Goal: Feedback & Contribution: Submit feedback/report problem

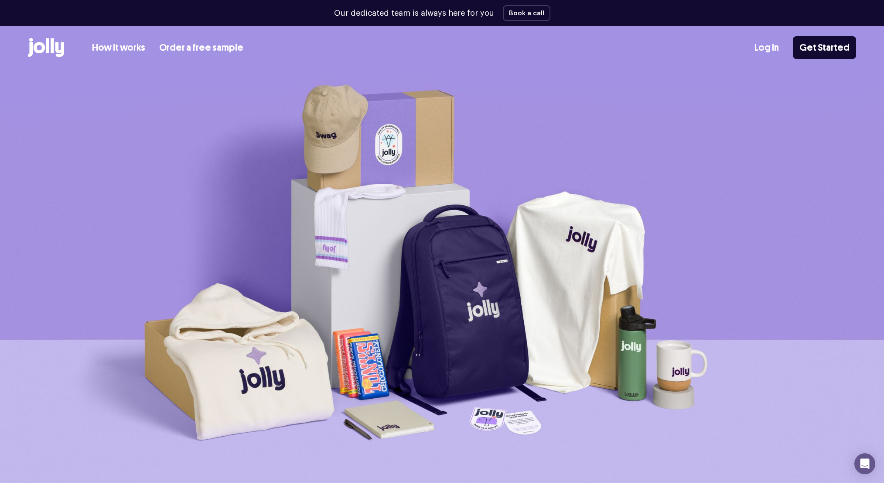
click at [108, 47] on link "How it works" at bounding box center [118, 48] width 53 height 14
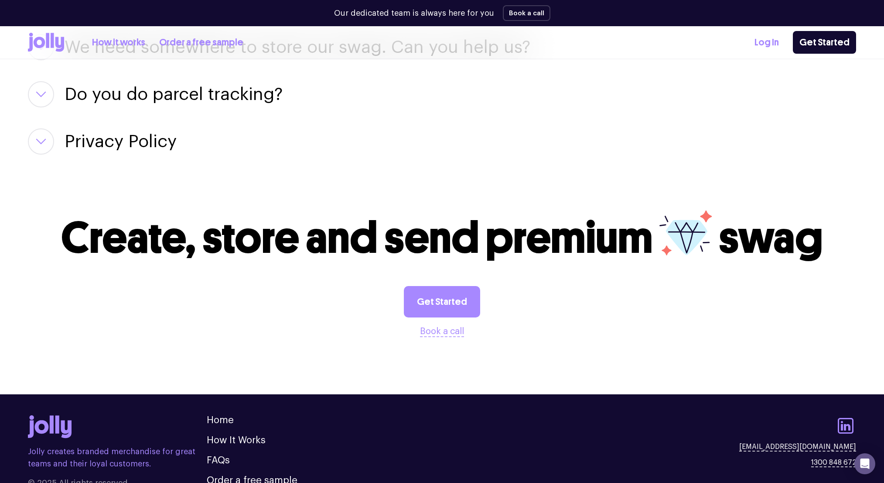
scroll to position [1528, 0]
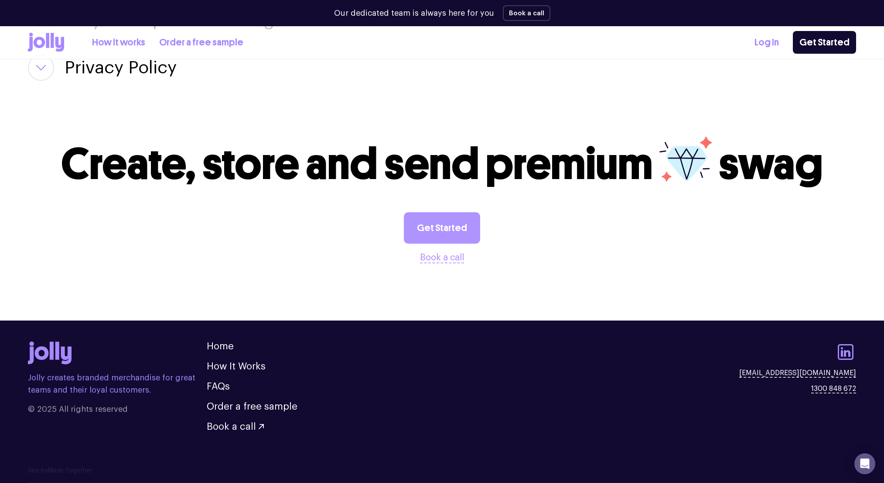
click at [440, 223] on link "Get Started" at bounding box center [442, 227] width 76 height 31
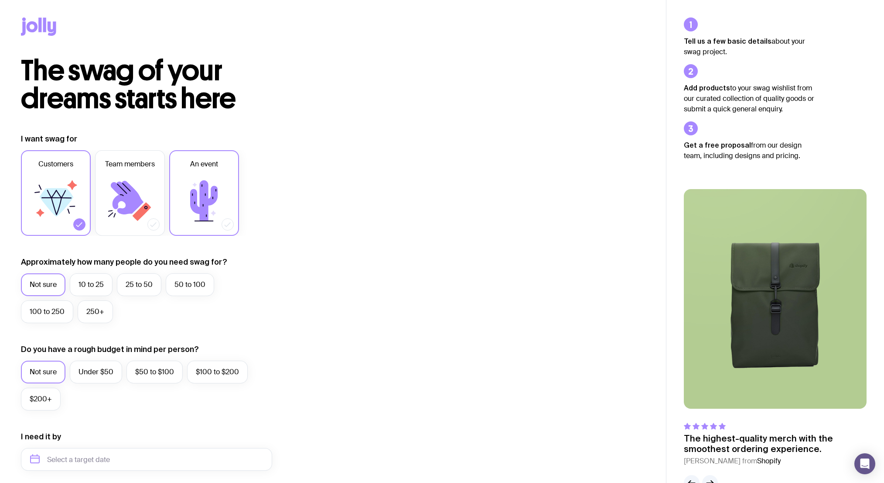
click at [213, 198] on icon at bounding box center [203, 200] width 27 height 41
click at [0, 0] on input "An event" at bounding box center [0, 0] width 0 height 0
click at [75, 214] on icon at bounding box center [56, 201] width 52 height 52
click at [0, 0] on input "Customers" at bounding box center [0, 0] width 0 height 0
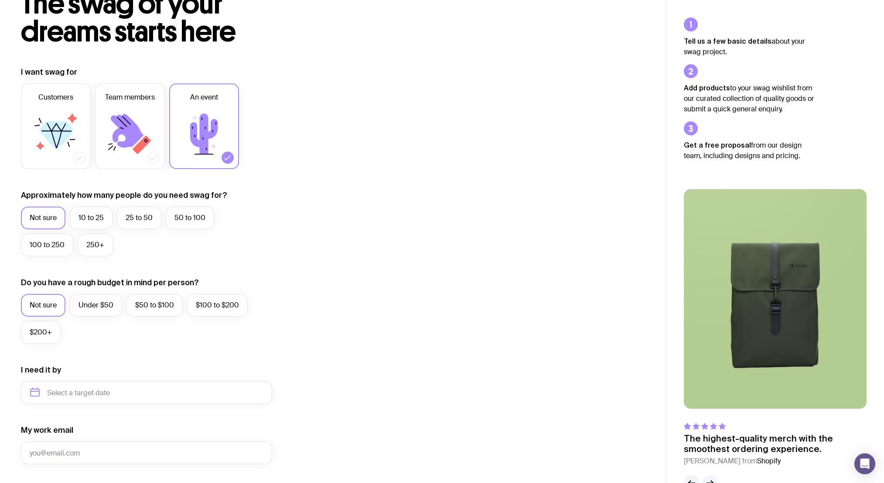
scroll to position [69, 0]
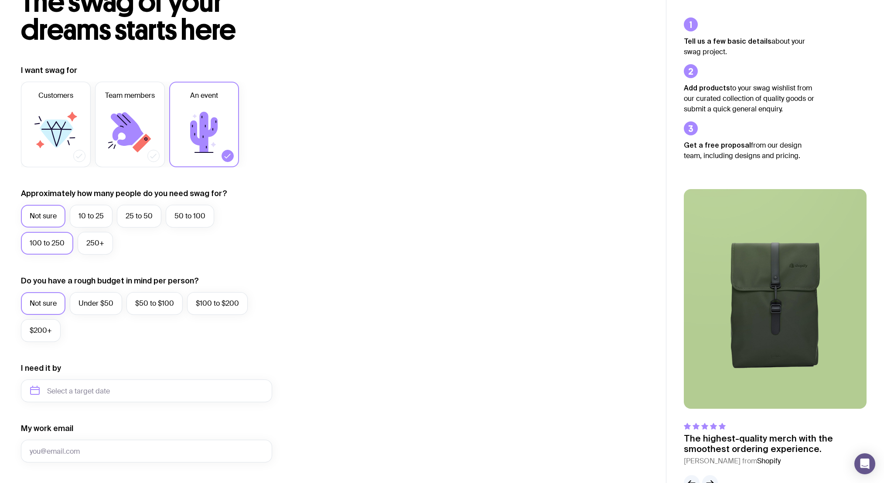
click at [51, 242] on label "100 to 250" at bounding box center [47, 243] width 52 height 23
click at [0, 0] on input "100 to 250" at bounding box center [0, 0] width 0 height 0
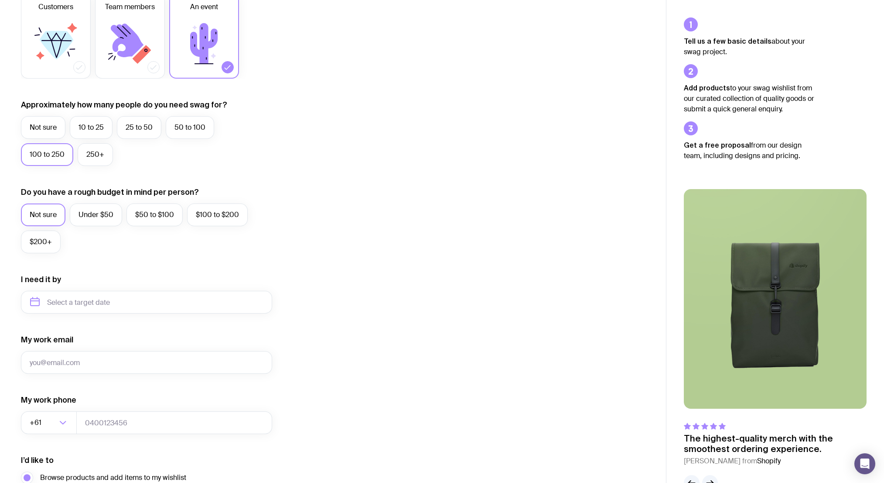
scroll to position [164, 0]
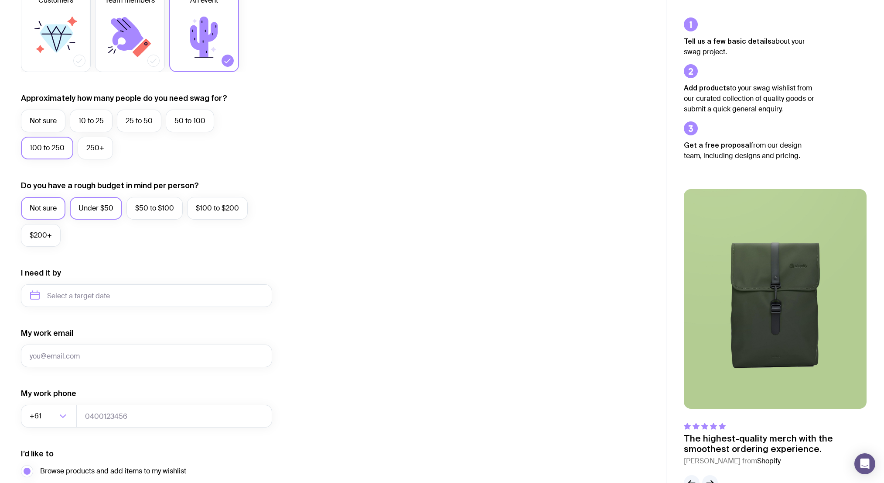
click at [113, 212] on label "Under $50" at bounding box center [96, 208] width 52 height 23
click at [0, 0] on input "Under $50" at bounding box center [0, 0] width 0 height 0
click at [123, 292] on input "text" at bounding box center [146, 295] width 251 height 23
click at [120, 325] on icon "button" at bounding box center [118, 325] width 3 height 6
click at [38, 326] on icon "button" at bounding box center [35, 325] width 10 height 10
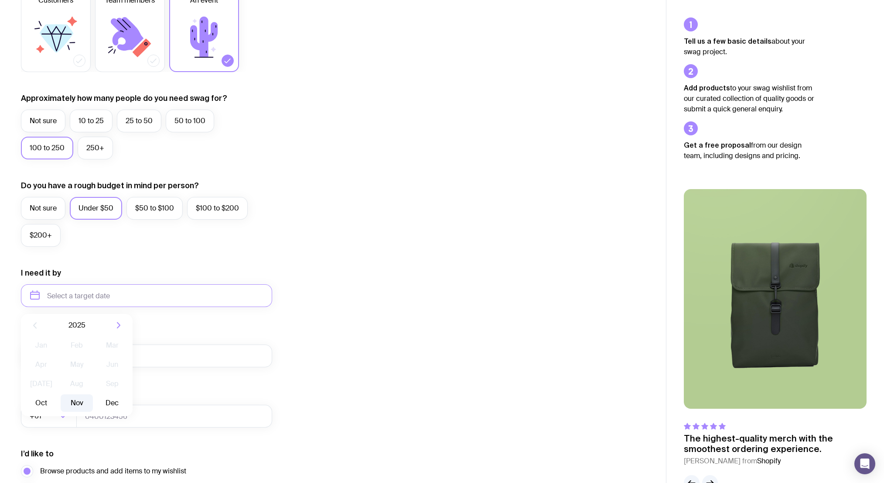
click at [79, 405] on button "Nov" at bounding box center [77, 402] width 32 height 17
type input "November 2025"
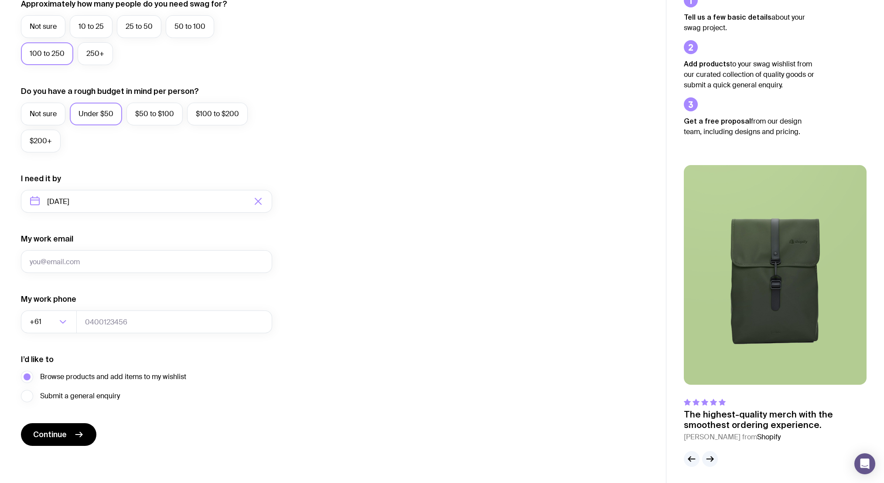
scroll to position [259, 0]
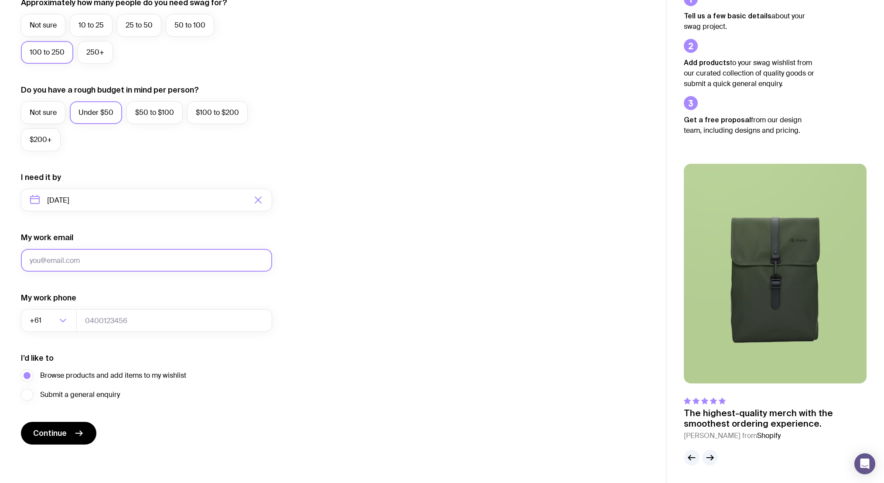
click at [79, 265] on input "My work email" at bounding box center [146, 260] width 251 height 23
type input "nathankriis@gmail.com"
click at [64, 316] on icon "Search for option" at bounding box center [63, 320] width 10 height 10
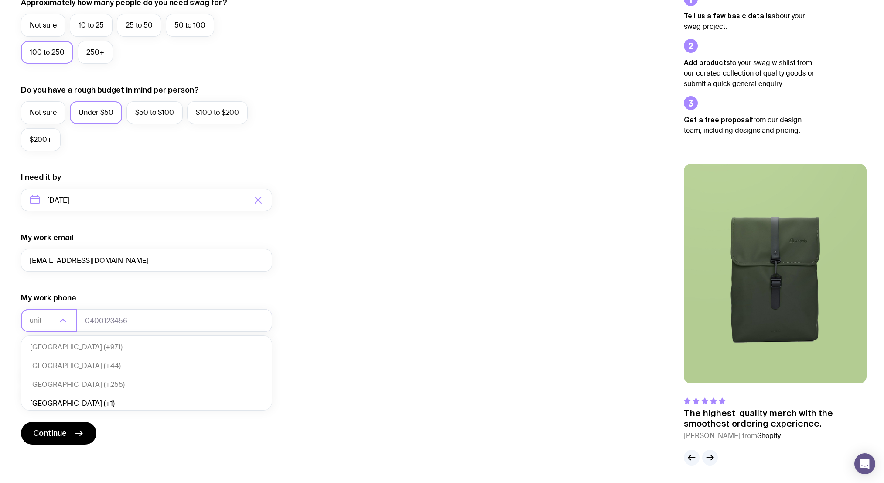
scroll to position [2, 0]
click at [94, 369] on li "United Kingdom (+44)" at bounding box center [146, 363] width 250 height 19
type input "unit"
click at [133, 323] on input "tel" at bounding box center [174, 320] width 196 height 23
type input "07487690061"
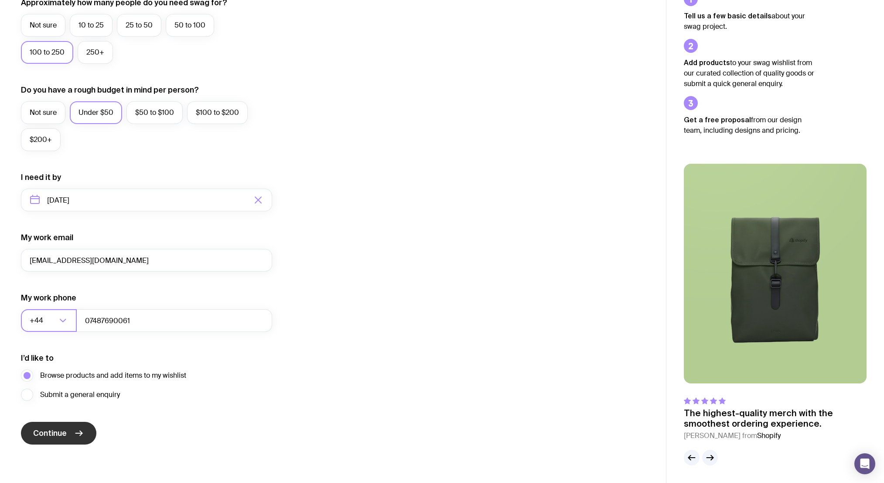
click at [65, 434] on span "Continue" at bounding box center [50, 433] width 34 height 10
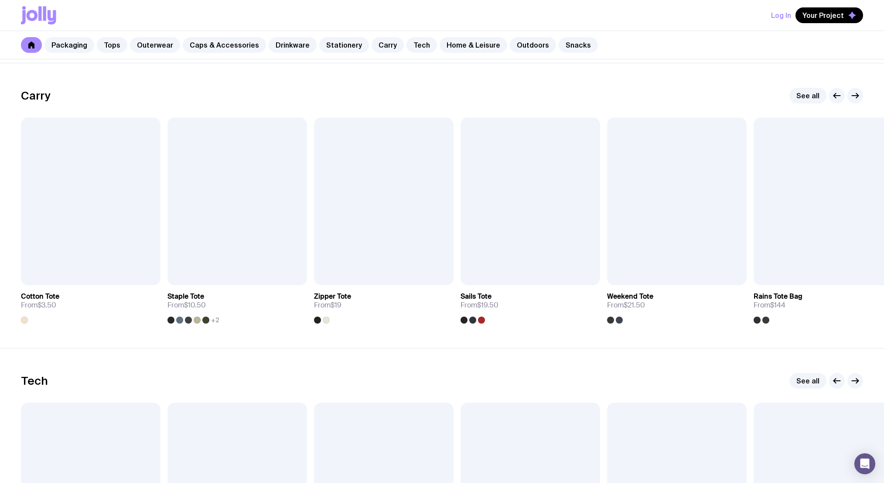
scroll to position [1828, 0]
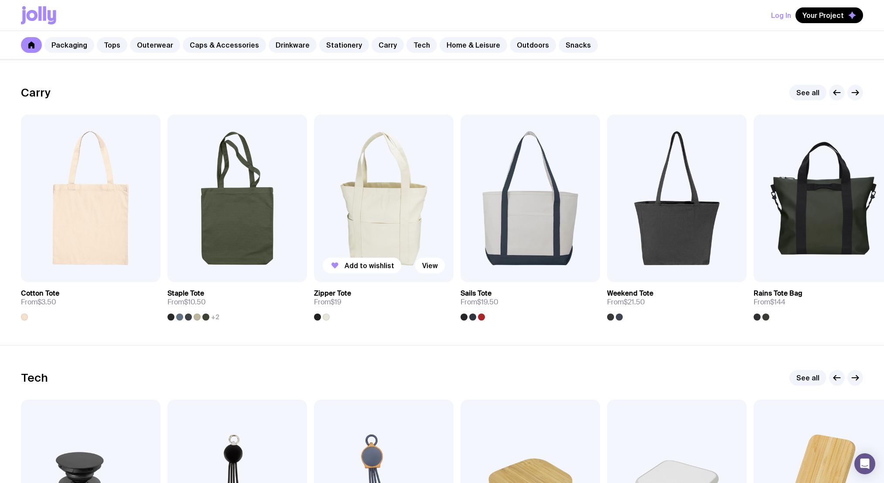
click at [380, 196] on img at bounding box center [384, 198] width 140 height 168
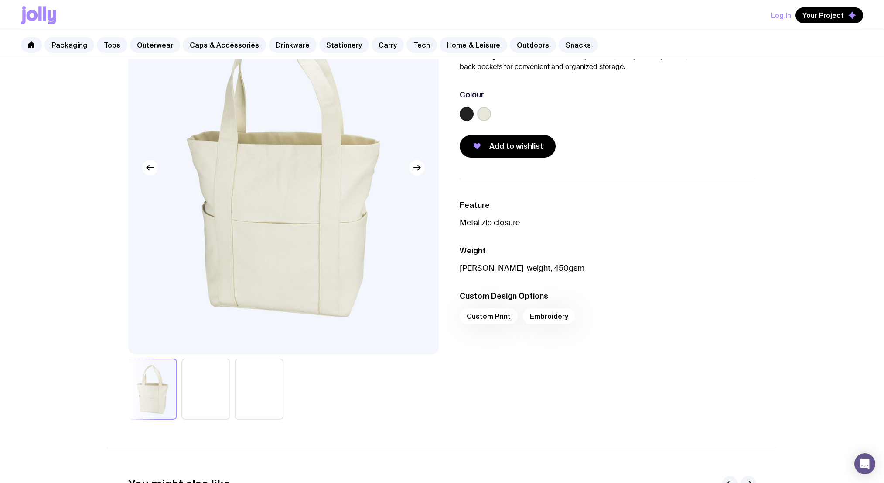
scroll to position [92, 0]
click at [206, 386] on button "button" at bounding box center [206, 389] width 49 height 61
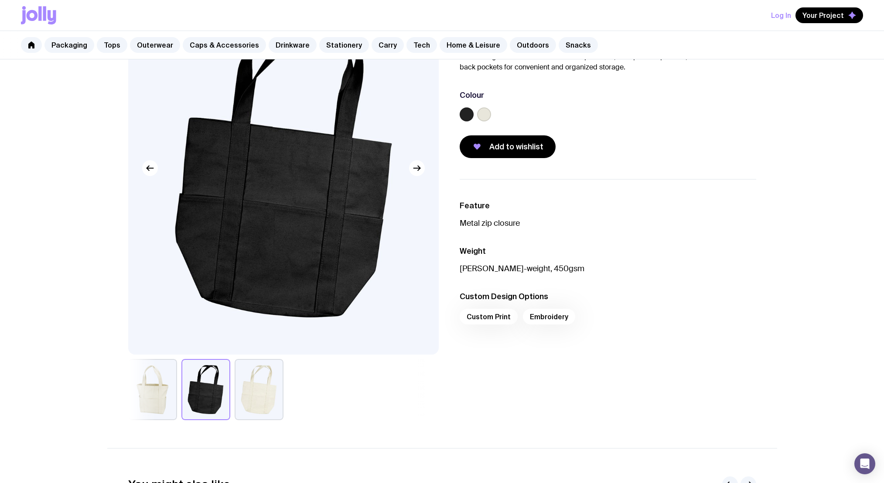
click at [256, 381] on button "button" at bounding box center [259, 389] width 49 height 61
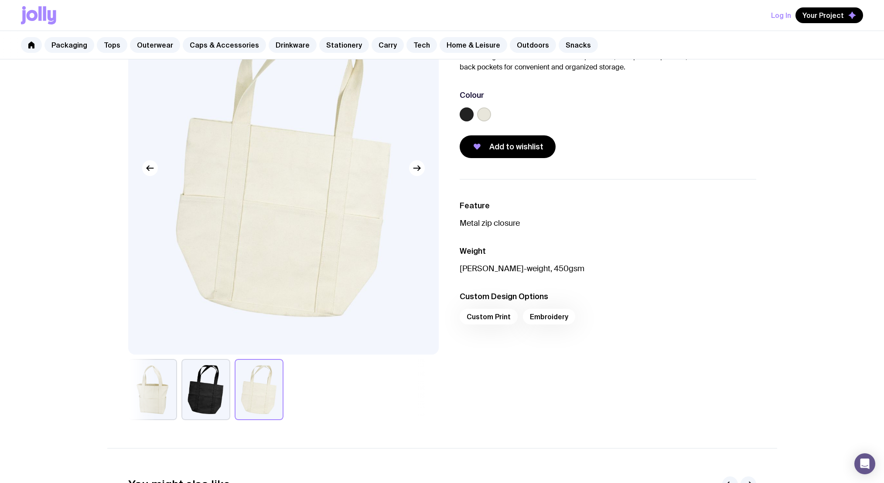
click at [227, 378] on button "button" at bounding box center [206, 389] width 49 height 61
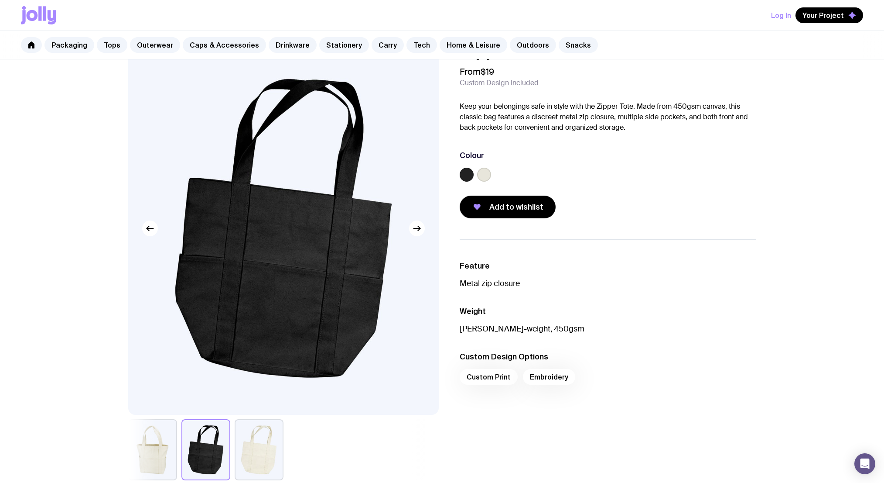
scroll to position [31, 0]
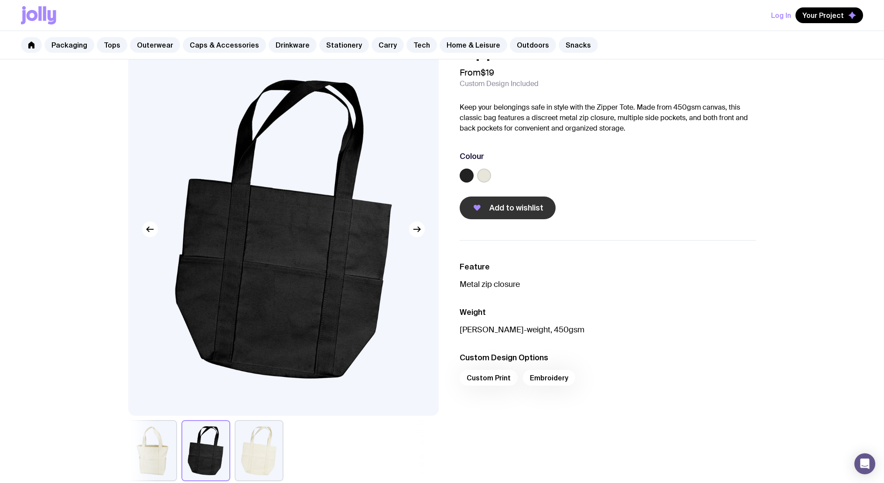
click at [515, 212] on span "Add to wishlist" at bounding box center [517, 207] width 54 height 10
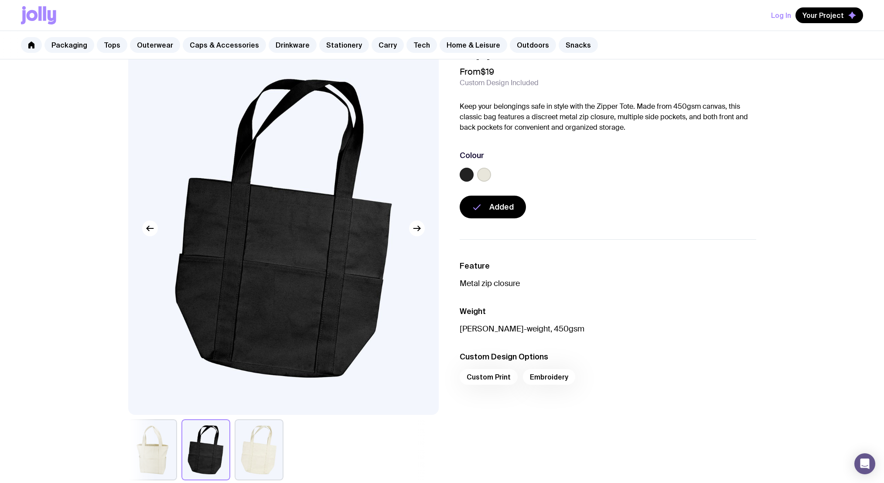
scroll to position [0, 0]
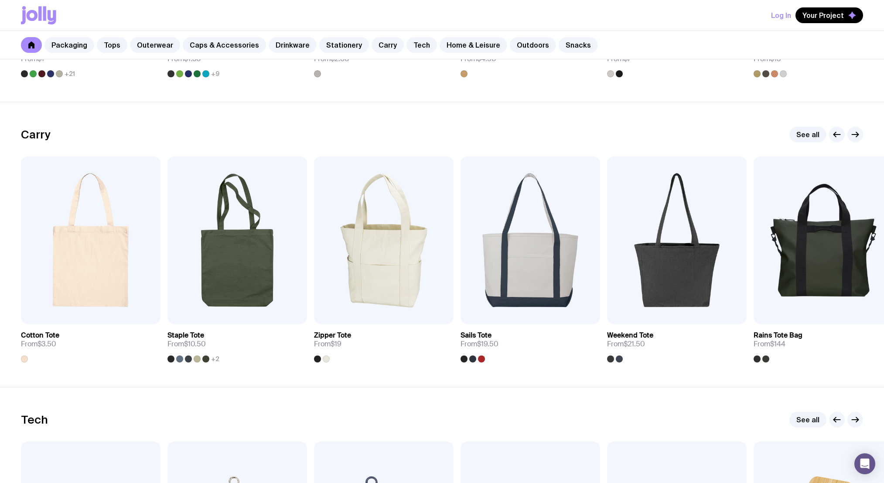
scroll to position [1786, 0]
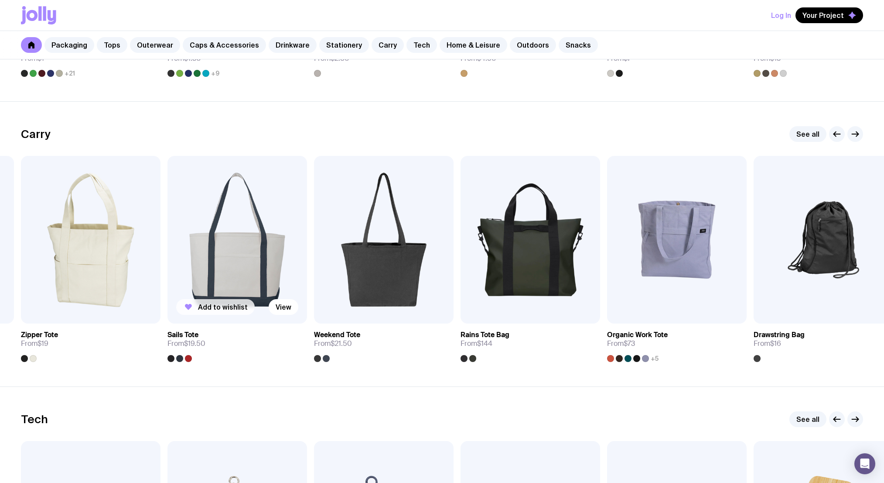
click at [234, 309] on span "Add to wishlist" at bounding box center [223, 306] width 50 height 9
click at [356, 304] on span "Add to wishlist" at bounding box center [370, 306] width 50 height 9
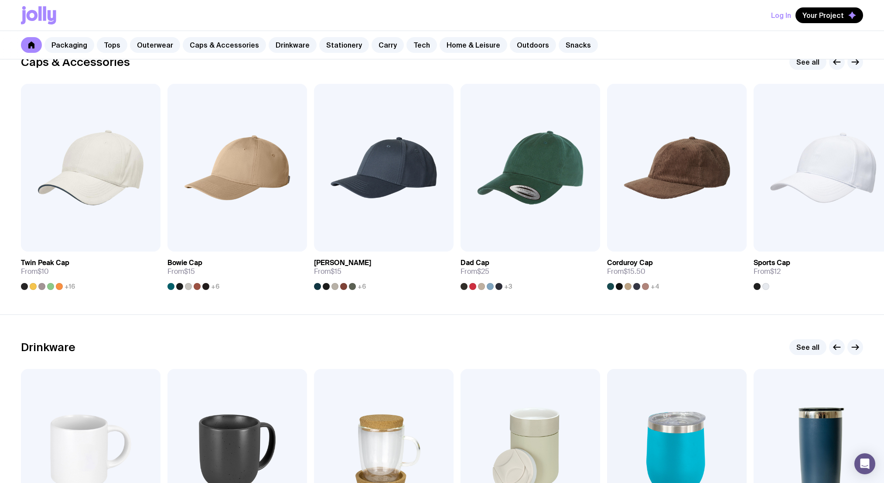
scroll to position [1003, 0]
click at [210, 238] on span "Add to wishlist" at bounding box center [223, 235] width 50 height 9
click at [638, 237] on button "Add to wishlist" at bounding box center [655, 235] width 79 height 16
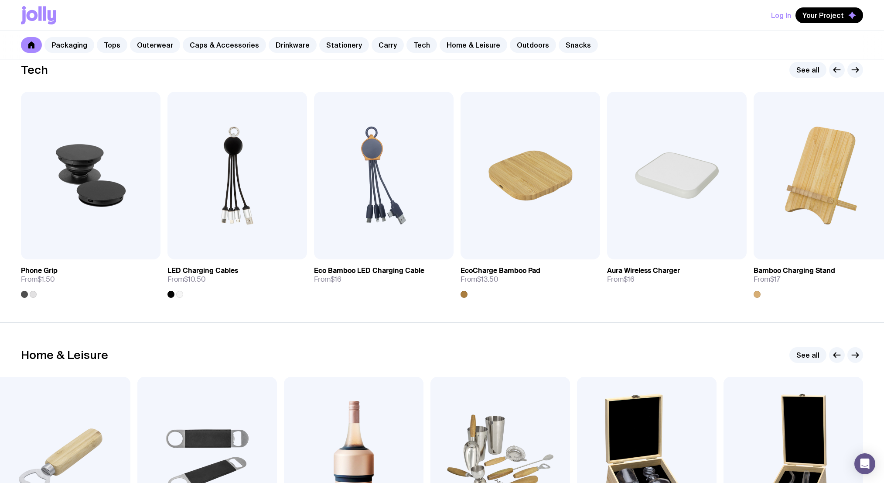
scroll to position [1551, 0]
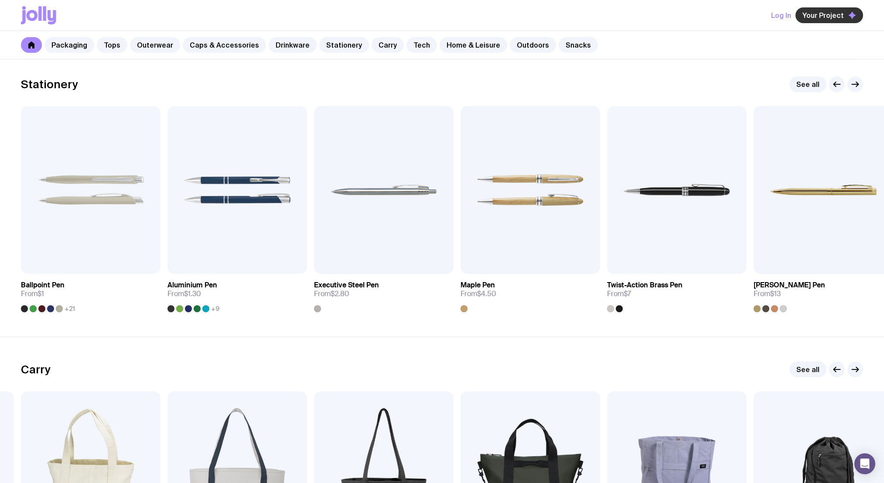
click at [820, 19] on span "Your Project" at bounding box center [823, 15] width 41 height 9
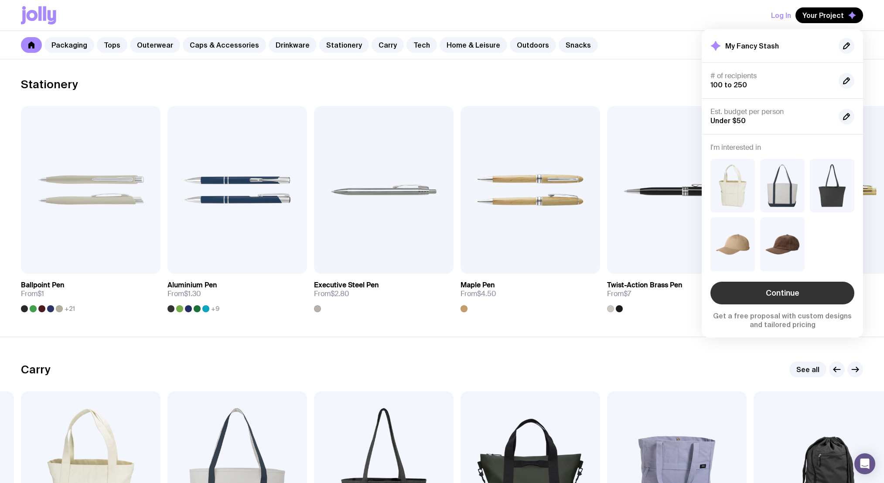
click at [775, 294] on link "Continue" at bounding box center [783, 292] width 144 height 23
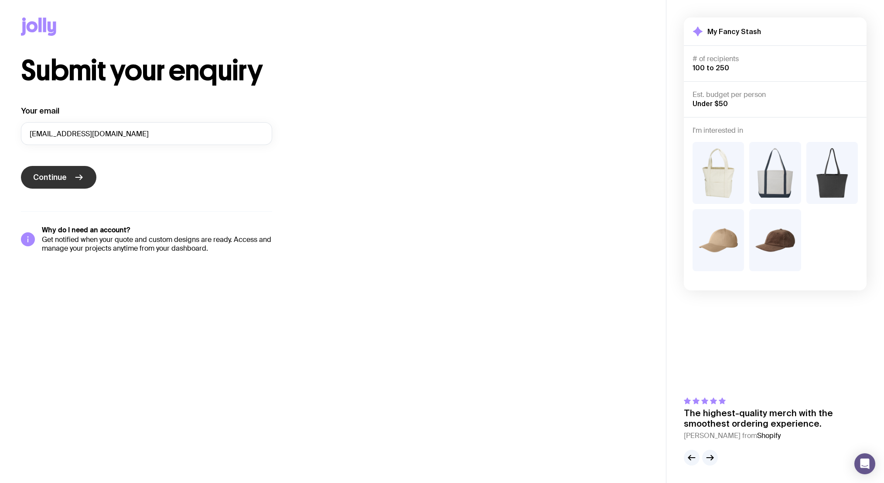
click at [79, 173] on icon "submit" at bounding box center [79, 177] width 10 height 10
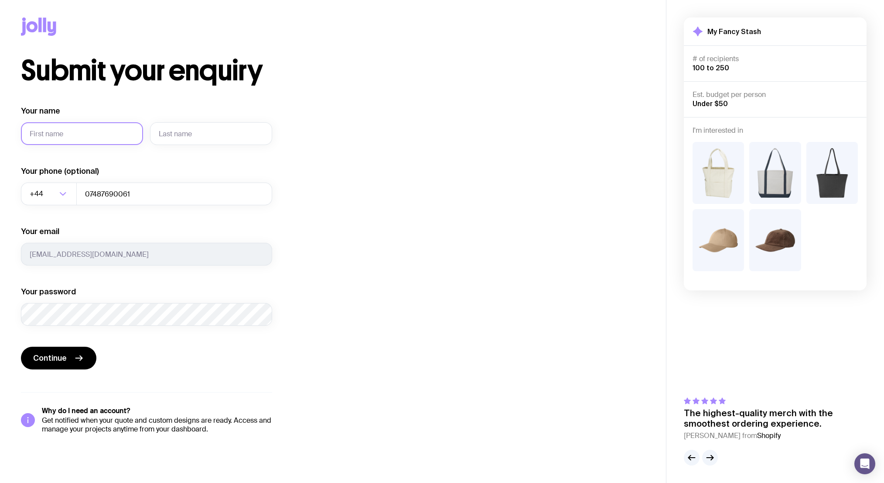
click at [76, 137] on input "Your name" at bounding box center [82, 133] width 122 height 23
type input "Nathan"
click at [166, 136] on input "text" at bounding box center [211, 133] width 122 height 23
type input "Kriis"
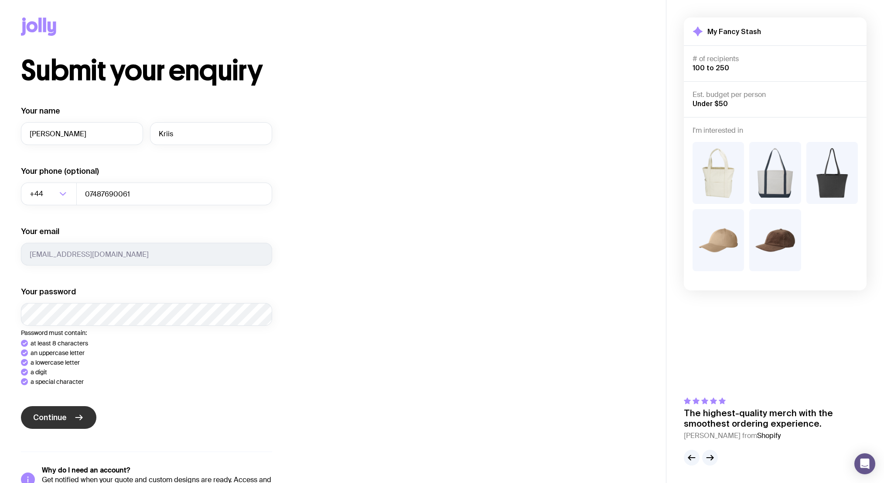
click at [75, 408] on div "Your name Nathan Kriis Your phone (optional) +44 Loading... 07487690061 Your em…" at bounding box center [146, 299] width 251 height 387
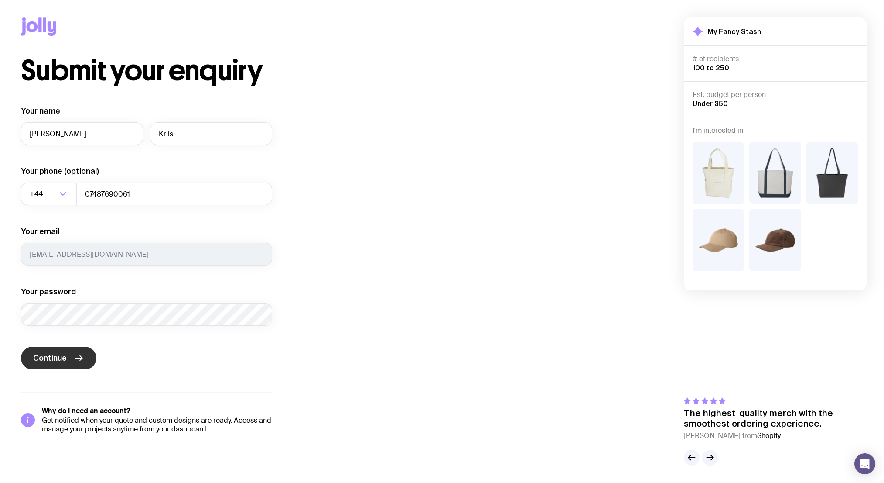
click at [74, 361] on icon "submit" at bounding box center [79, 358] width 10 height 10
